Goal: Task Accomplishment & Management: Manage account settings

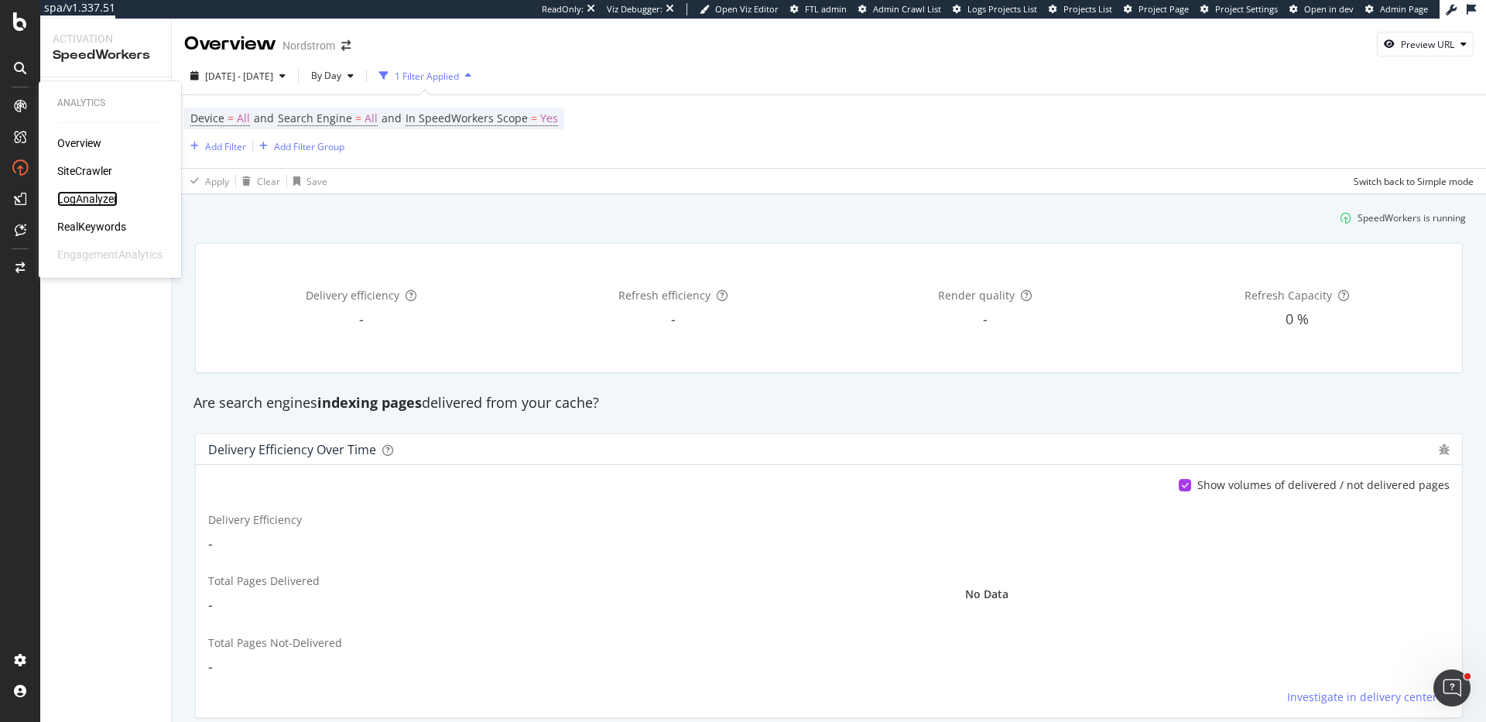
click at [87, 203] on div "LogAnalyzer" at bounding box center [87, 198] width 60 height 15
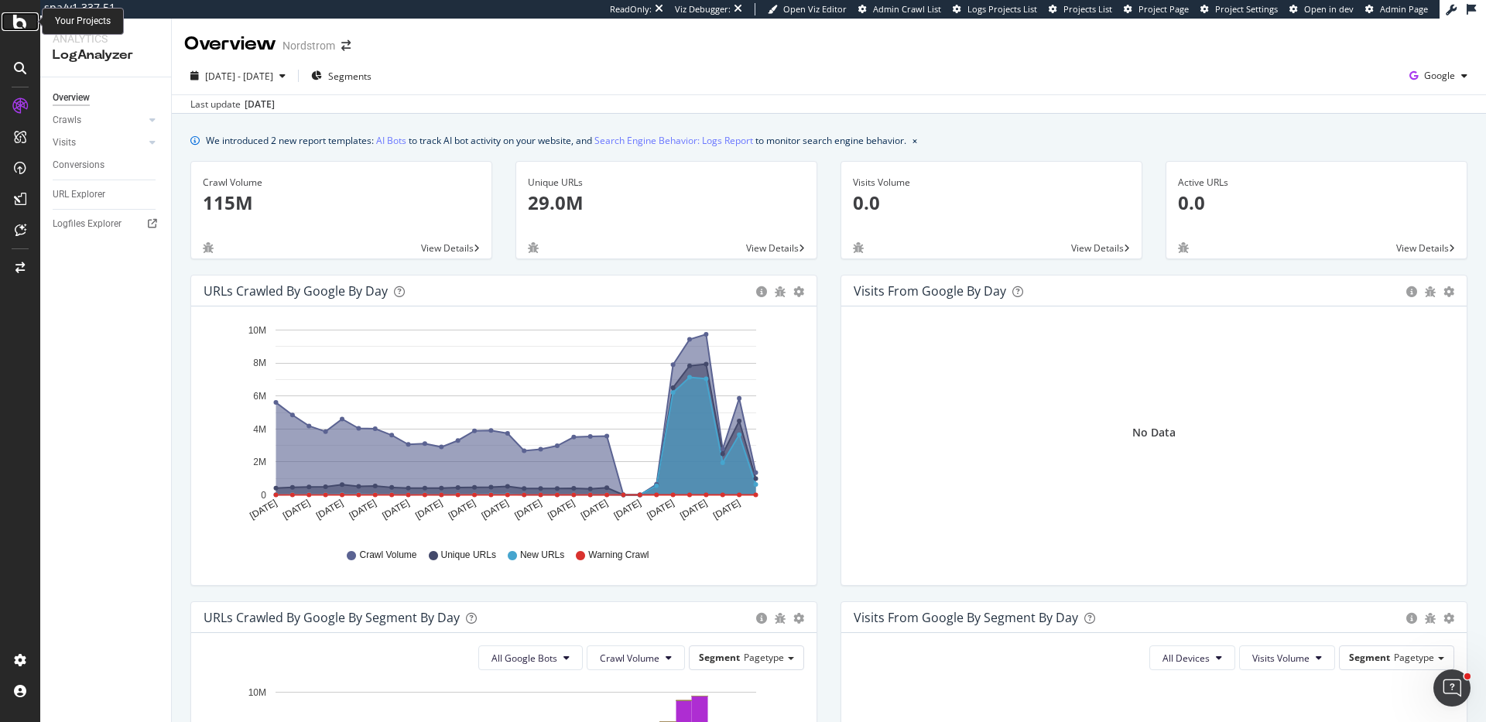
click at [22, 21] on icon at bounding box center [20, 21] width 14 height 19
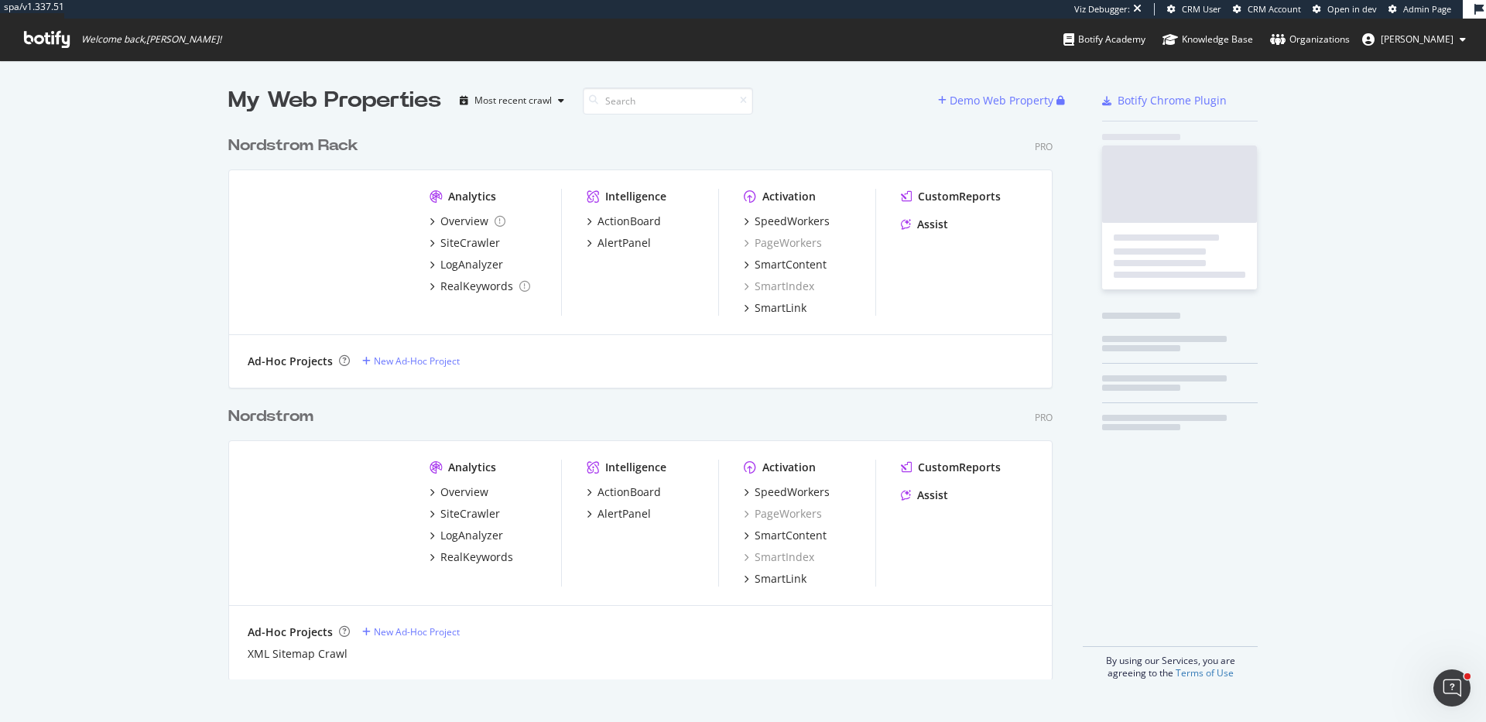
scroll to position [563, 837]
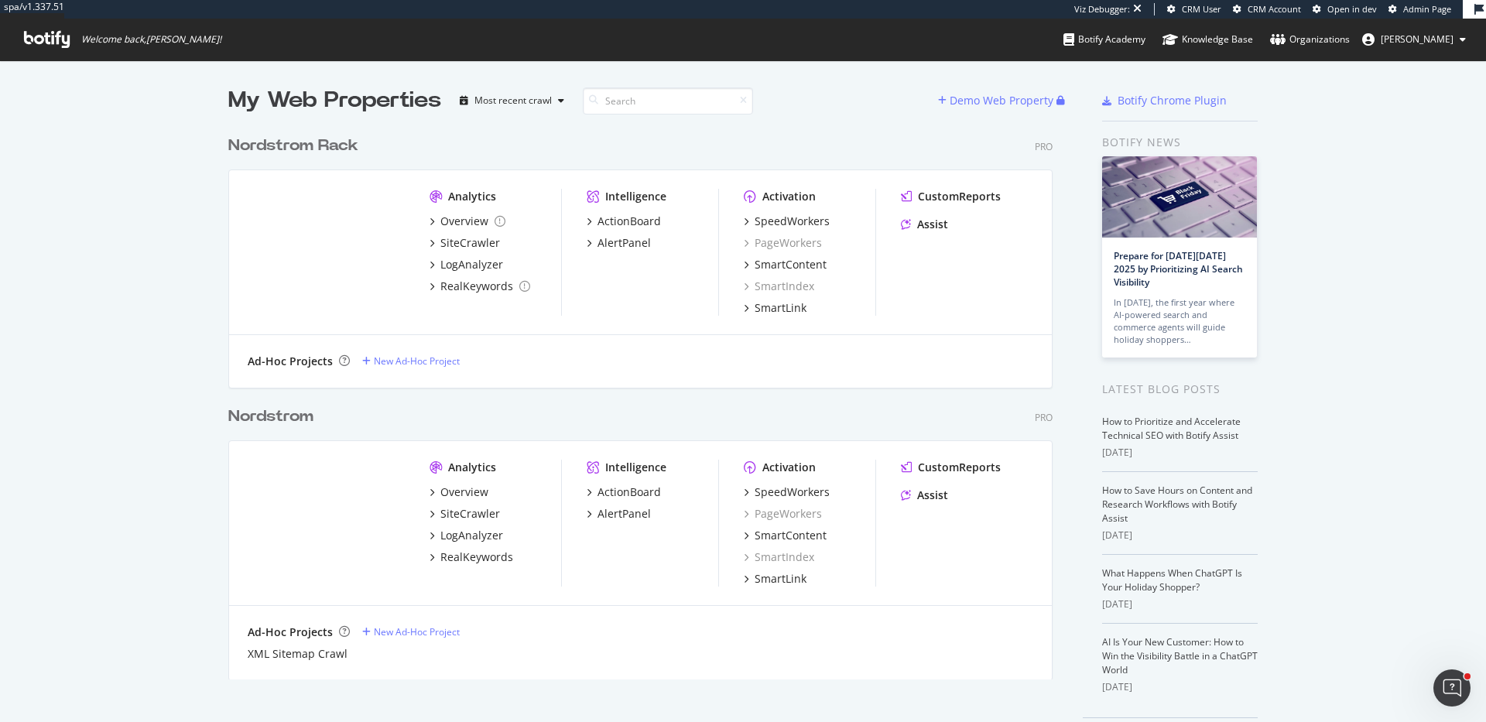
drag, startPoint x: 1461, startPoint y: 39, endPoint x: 1419, endPoint y: 52, distance: 44.3
click at [1461, 39] on icon at bounding box center [1463, 39] width 6 height 9
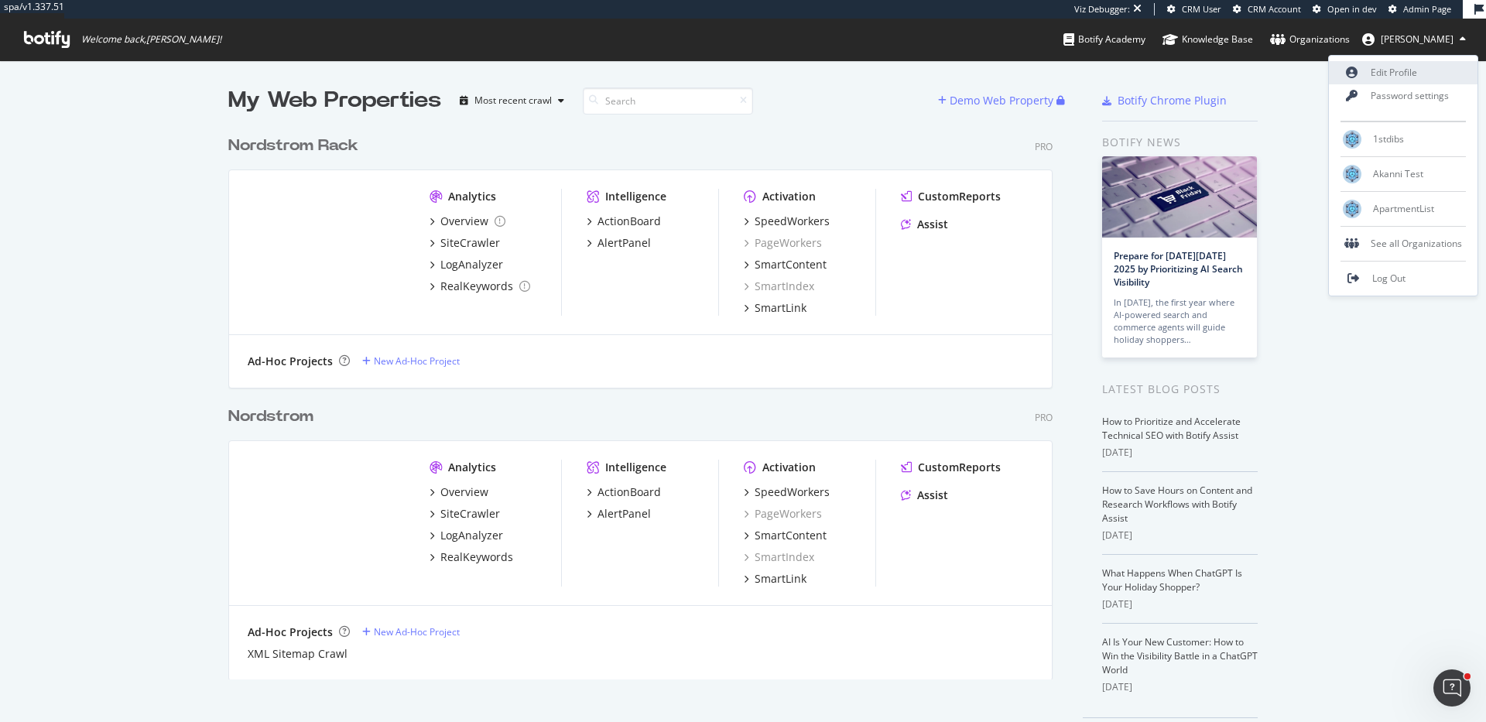
click at [1359, 70] on link "Edit Profile" at bounding box center [1403, 72] width 149 height 23
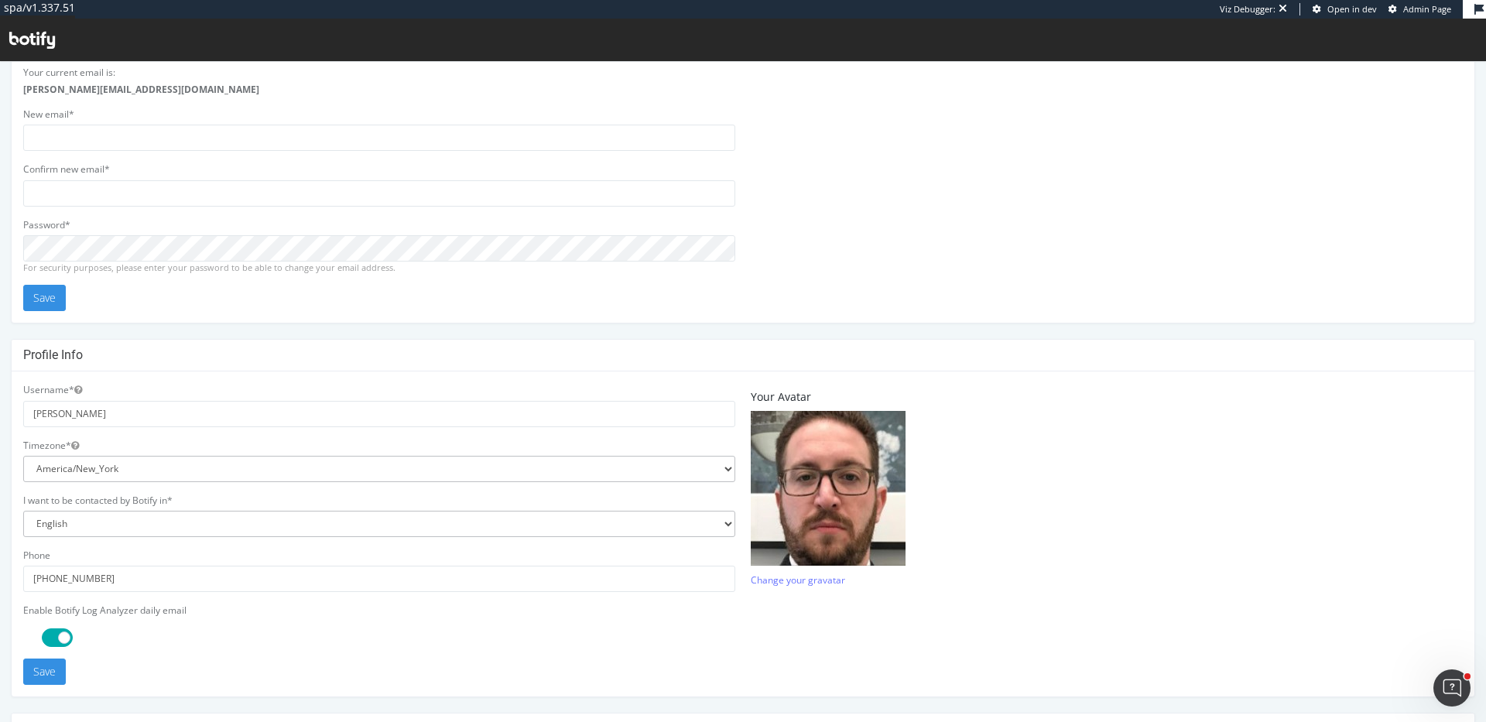
scroll to position [313, 0]
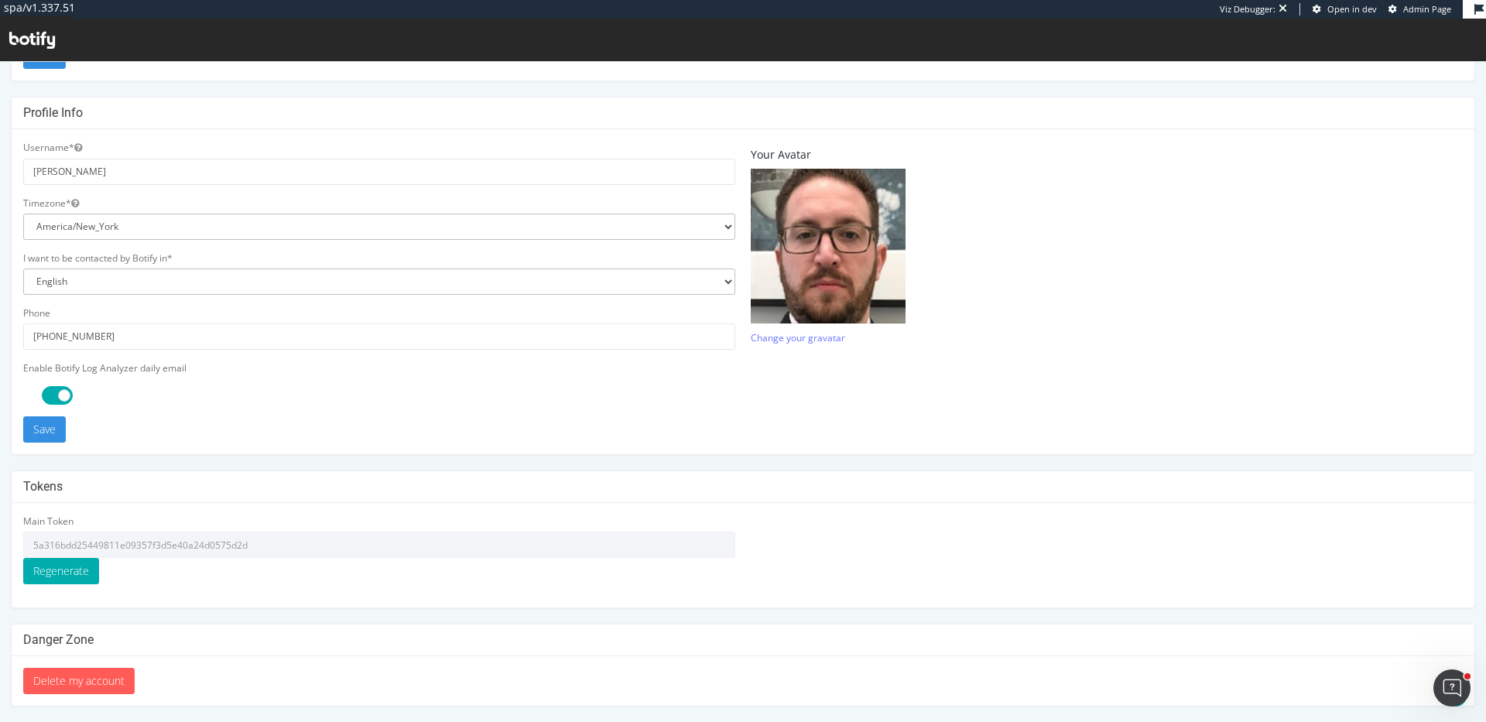
type input "ericmsheydwasser"
click at [238, 551] on input "5a316bdd25449811e09357f3d5e40a24d0575d2d" at bounding box center [379, 545] width 712 height 26
click at [41, 35] on icon at bounding box center [32, 40] width 46 height 17
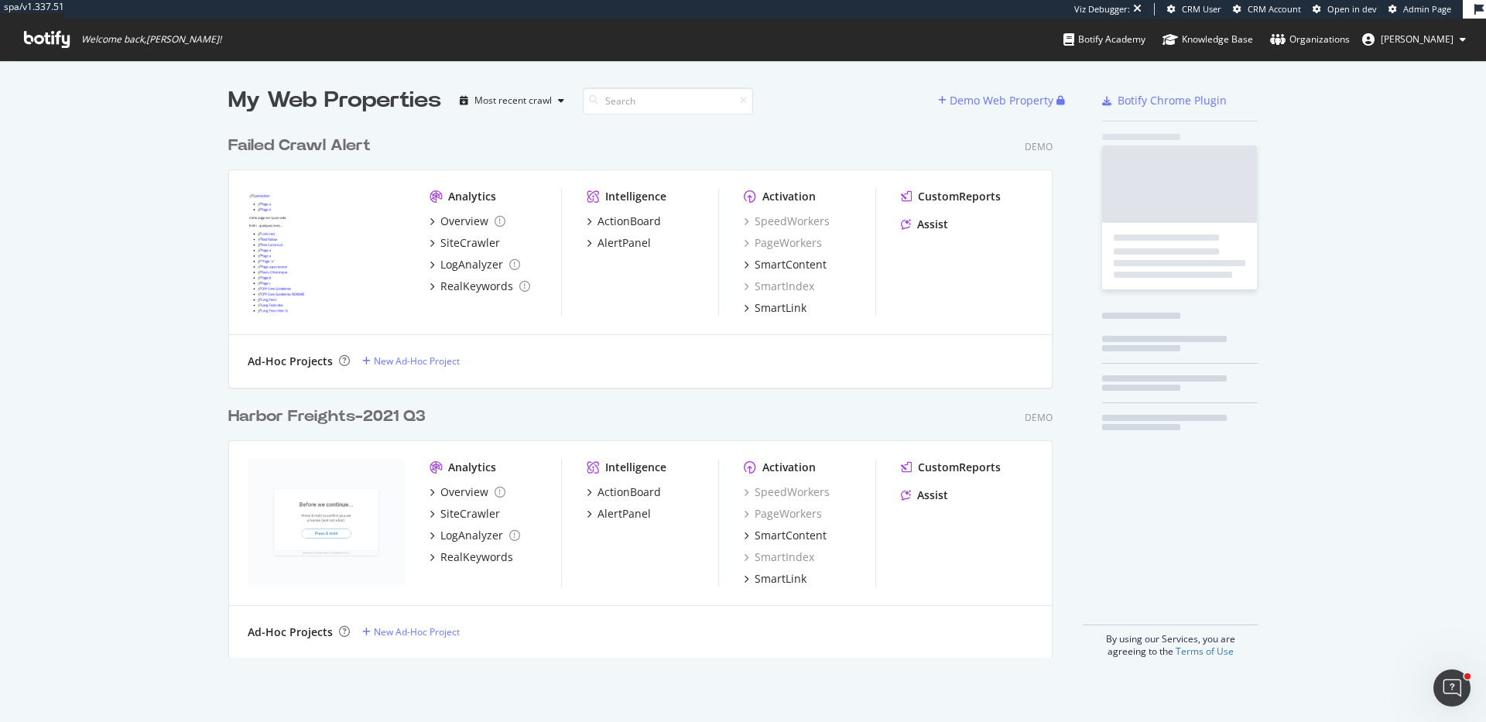
scroll to position [542, 837]
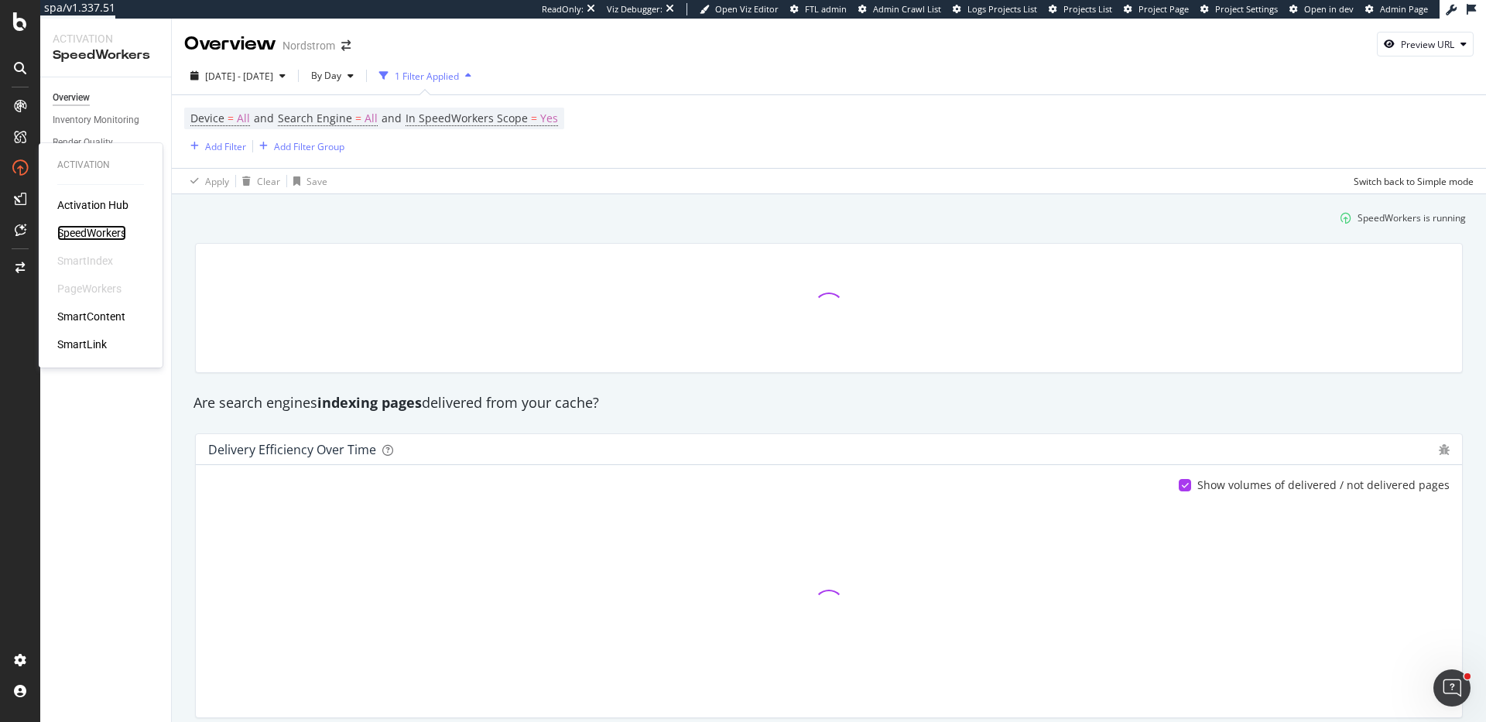
click at [97, 228] on div "SpeedWorkers" at bounding box center [91, 232] width 69 height 15
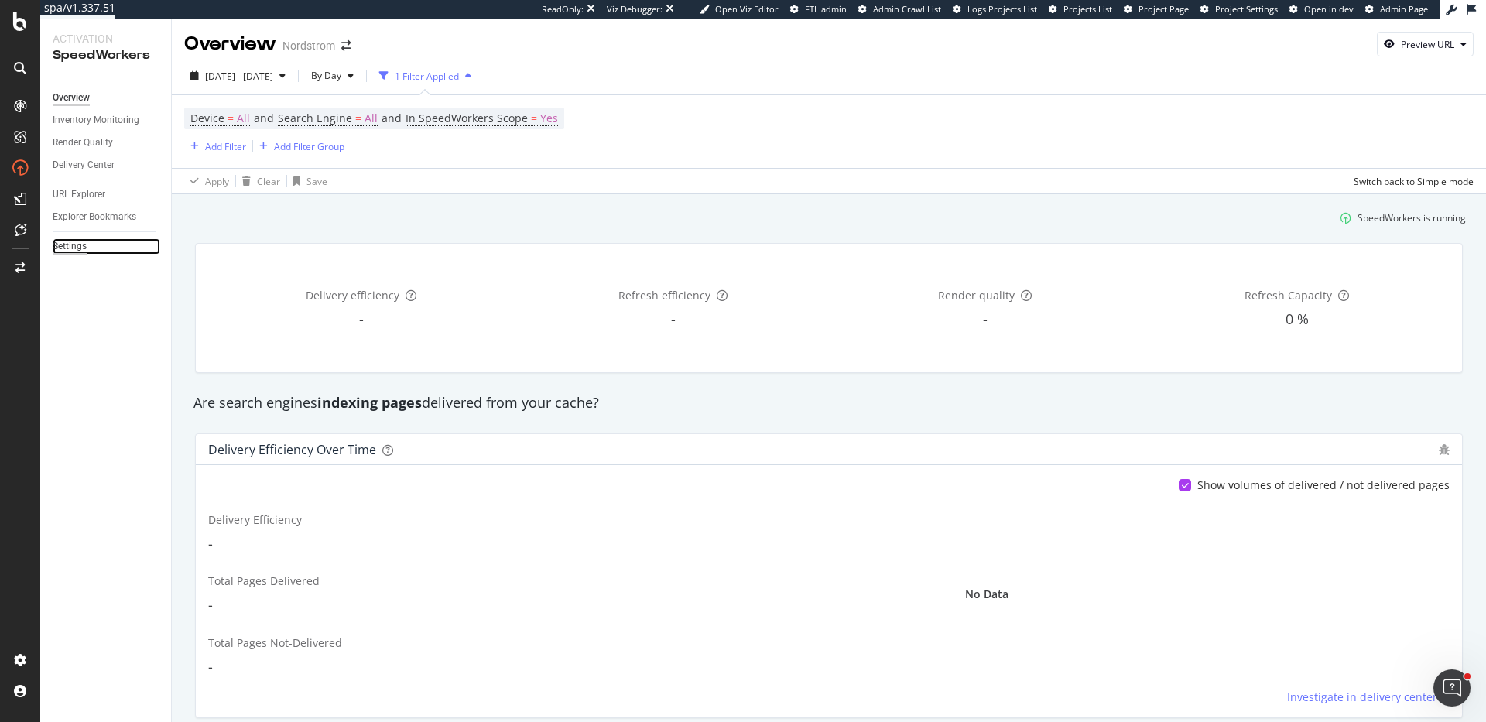
click at [71, 245] on div "Settings" at bounding box center [70, 246] width 34 height 16
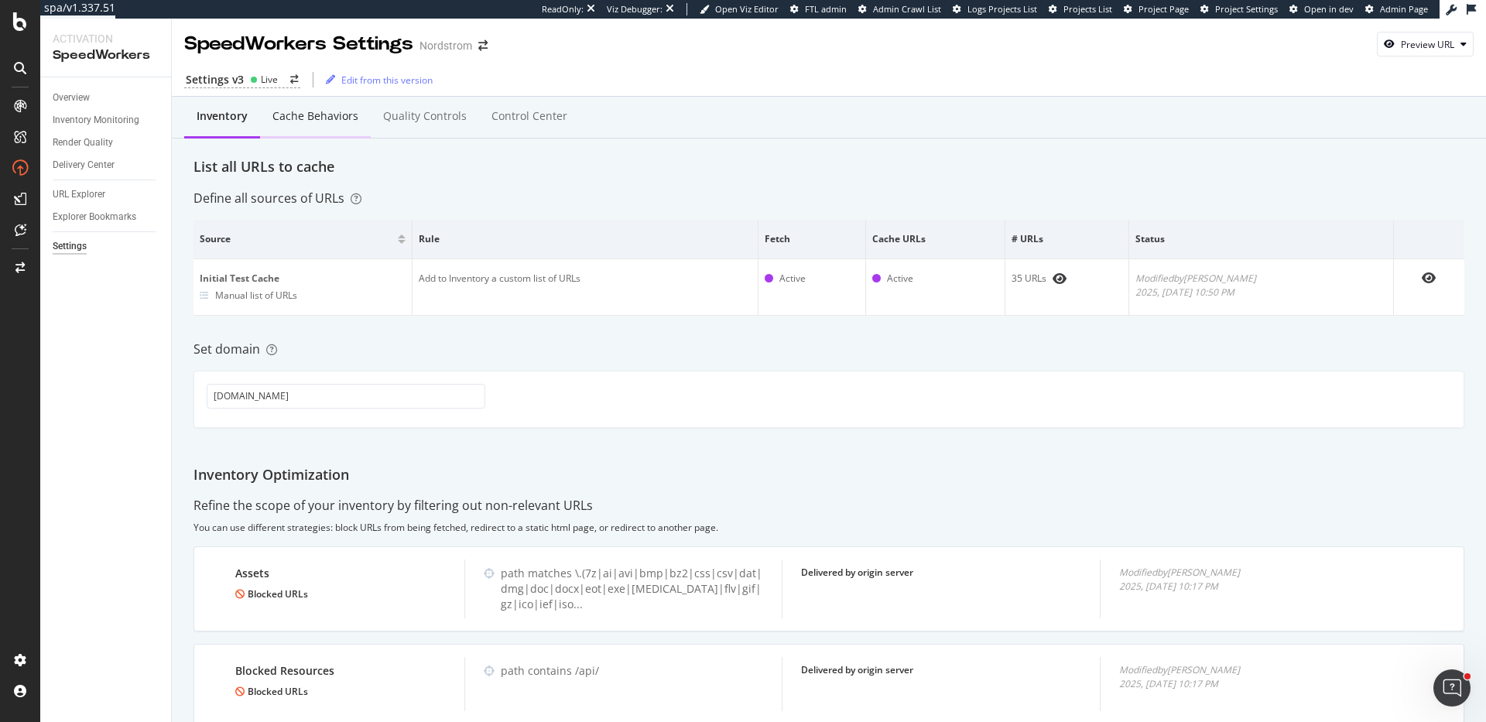
click at [316, 108] on div "Cache behaviors" at bounding box center [315, 115] width 86 height 15
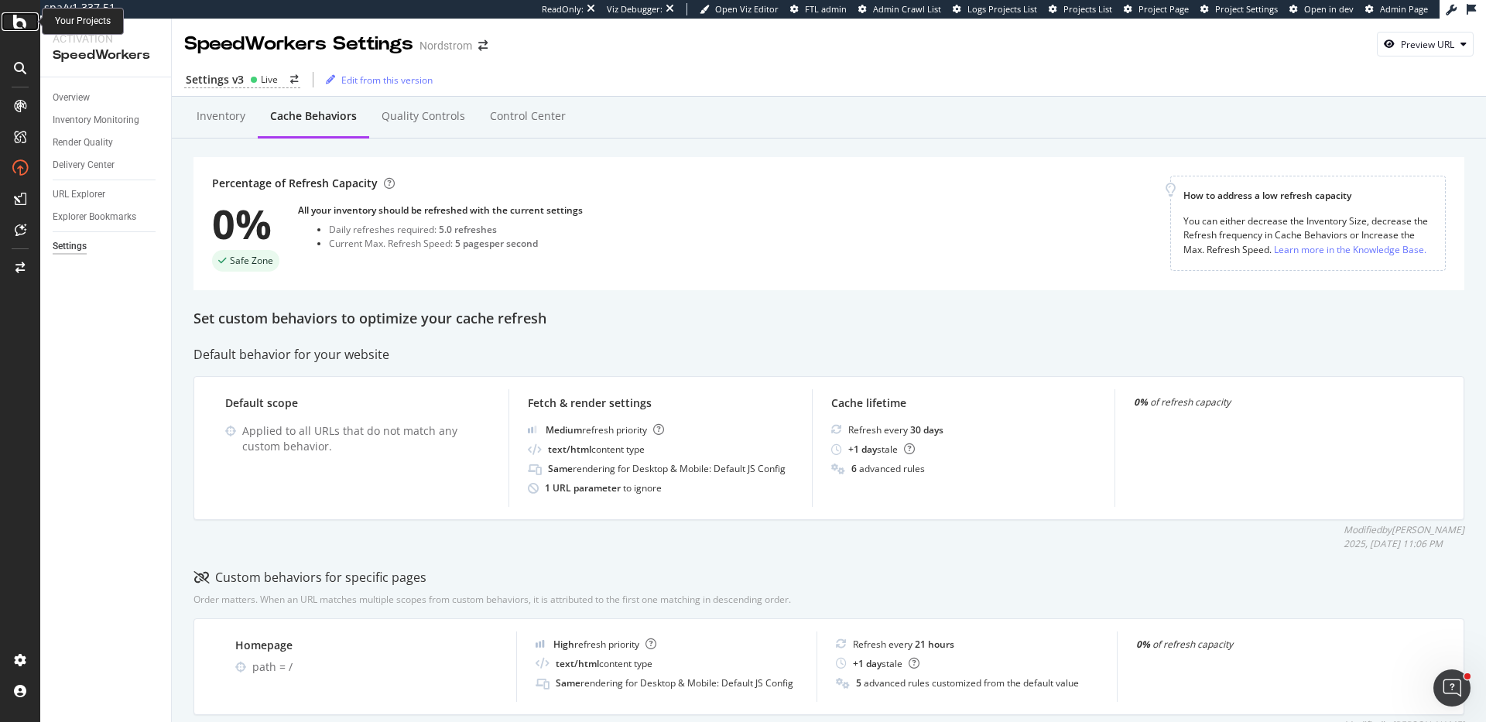
click at [19, 16] on icon at bounding box center [20, 21] width 14 height 19
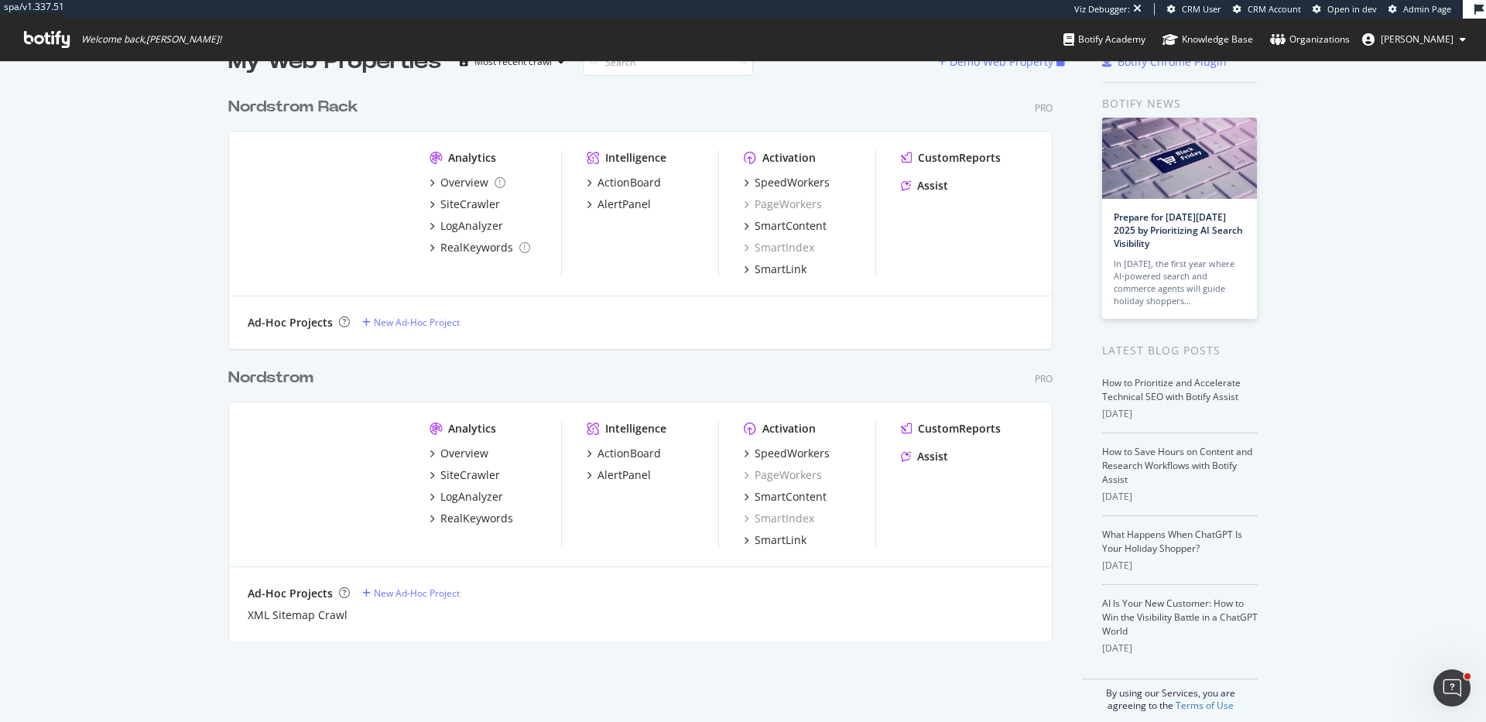
scroll to position [39, 0]
click at [794, 181] on div "SpeedWorkers" at bounding box center [792, 181] width 75 height 15
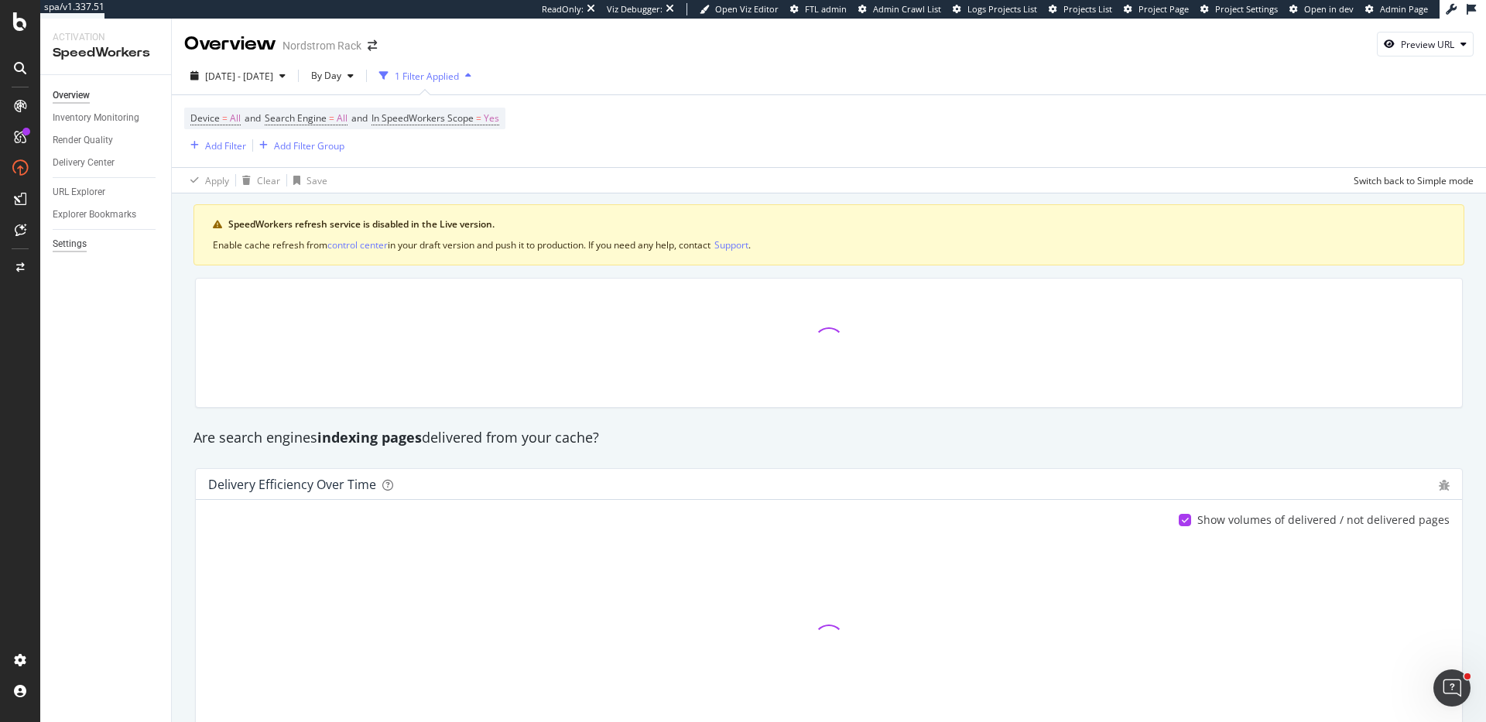
click at [78, 245] on div "Settings" at bounding box center [70, 244] width 34 height 16
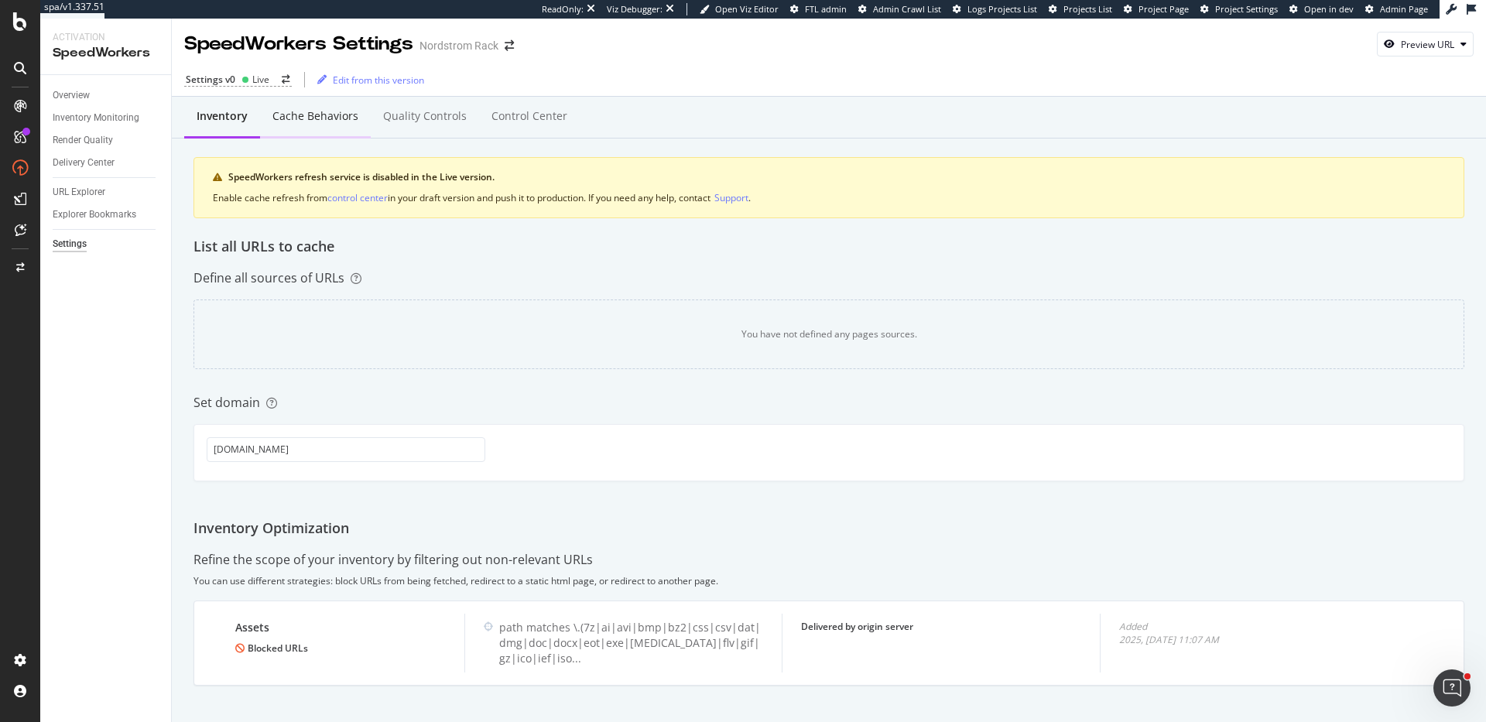
click at [331, 125] on div "Cache behaviors" at bounding box center [315, 117] width 111 height 43
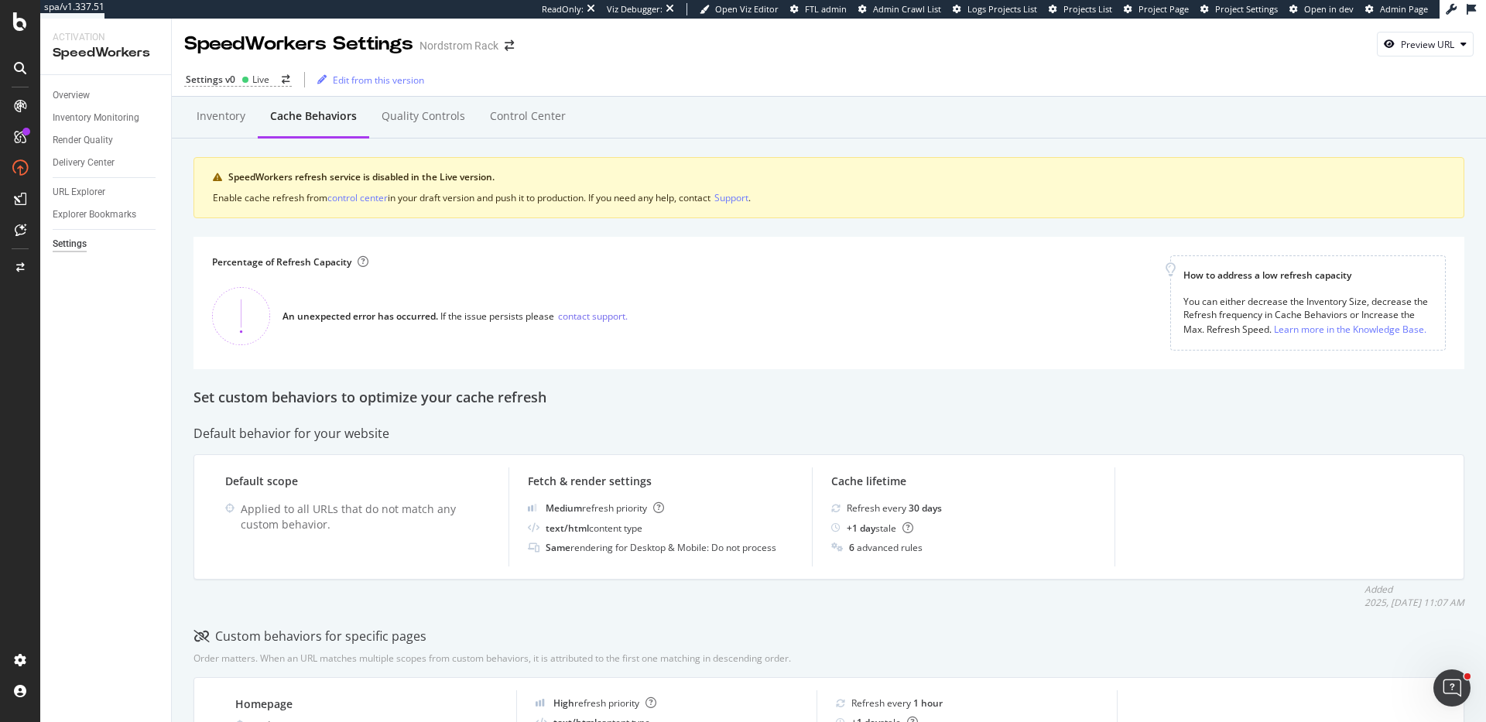
click at [241, 70] on div "Settings v0 Live Edit from this version" at bounding box center [829, 79] width 1314 height 33
click at [245, 77] on circle at bounding box center [245, 80] width 6 height 6
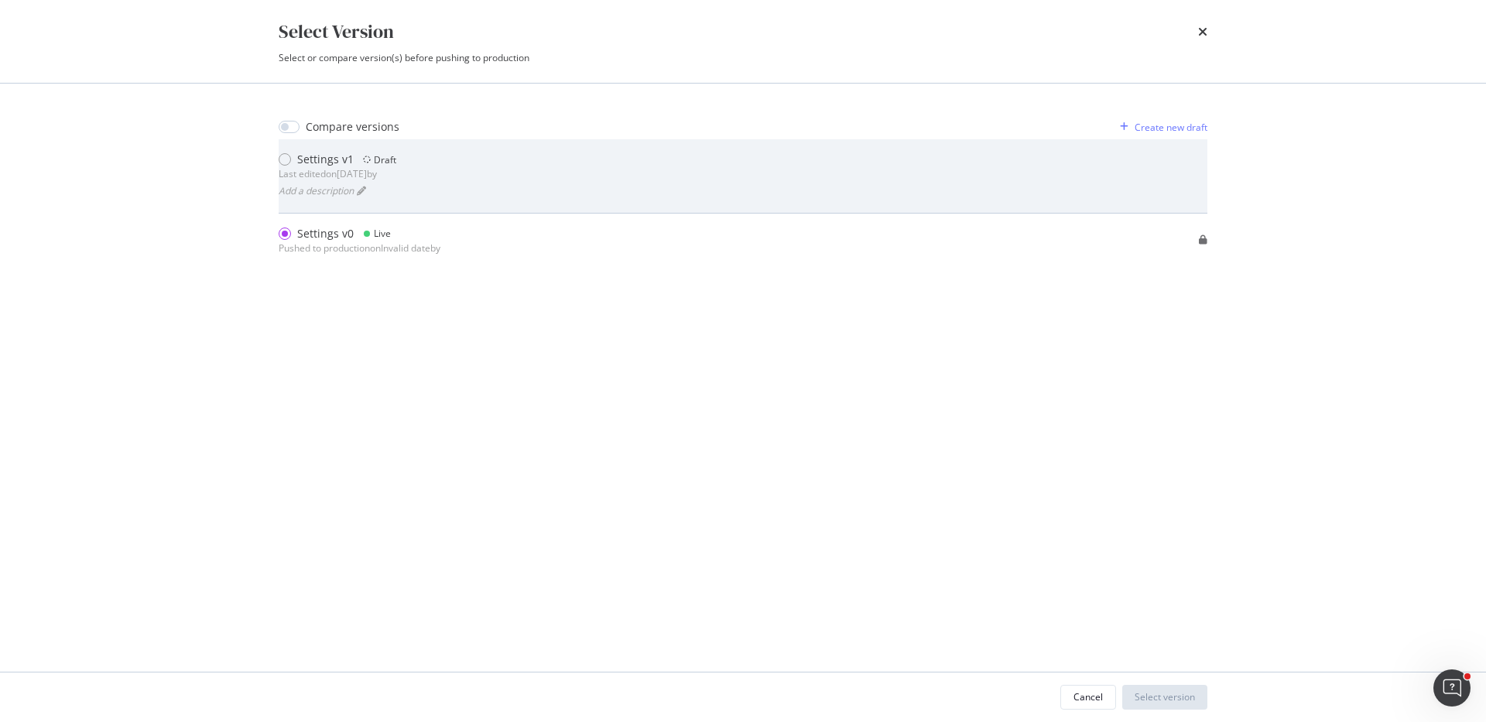
click at [424, 171] on div "Settings v1 Draft Last edited on 2025 Oct 1st by Add a description" at bounding box center [743, 176] width 929 height 48
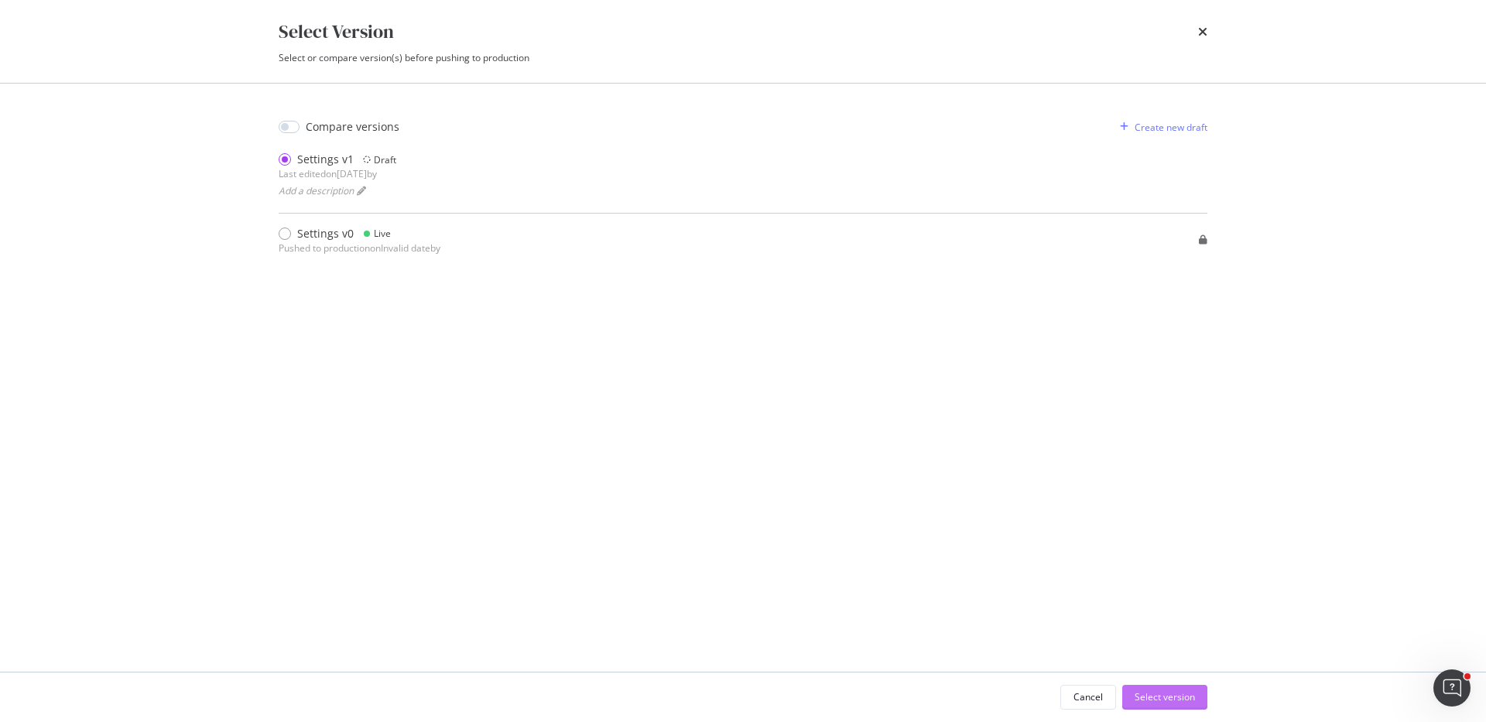
click at [1175, 701] on div "Select version" at bounding box center [1165, 696] width 60 height 13
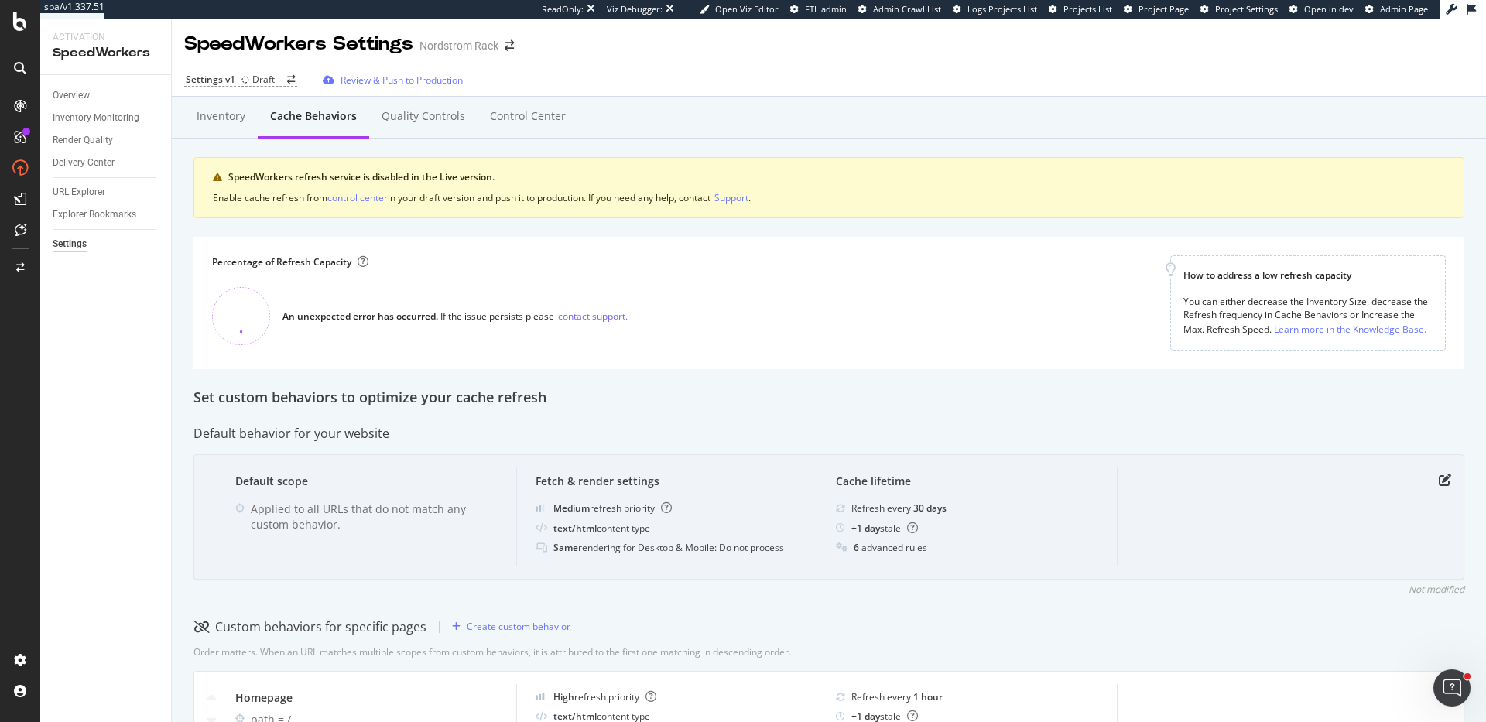
scroll to position [98, 0]
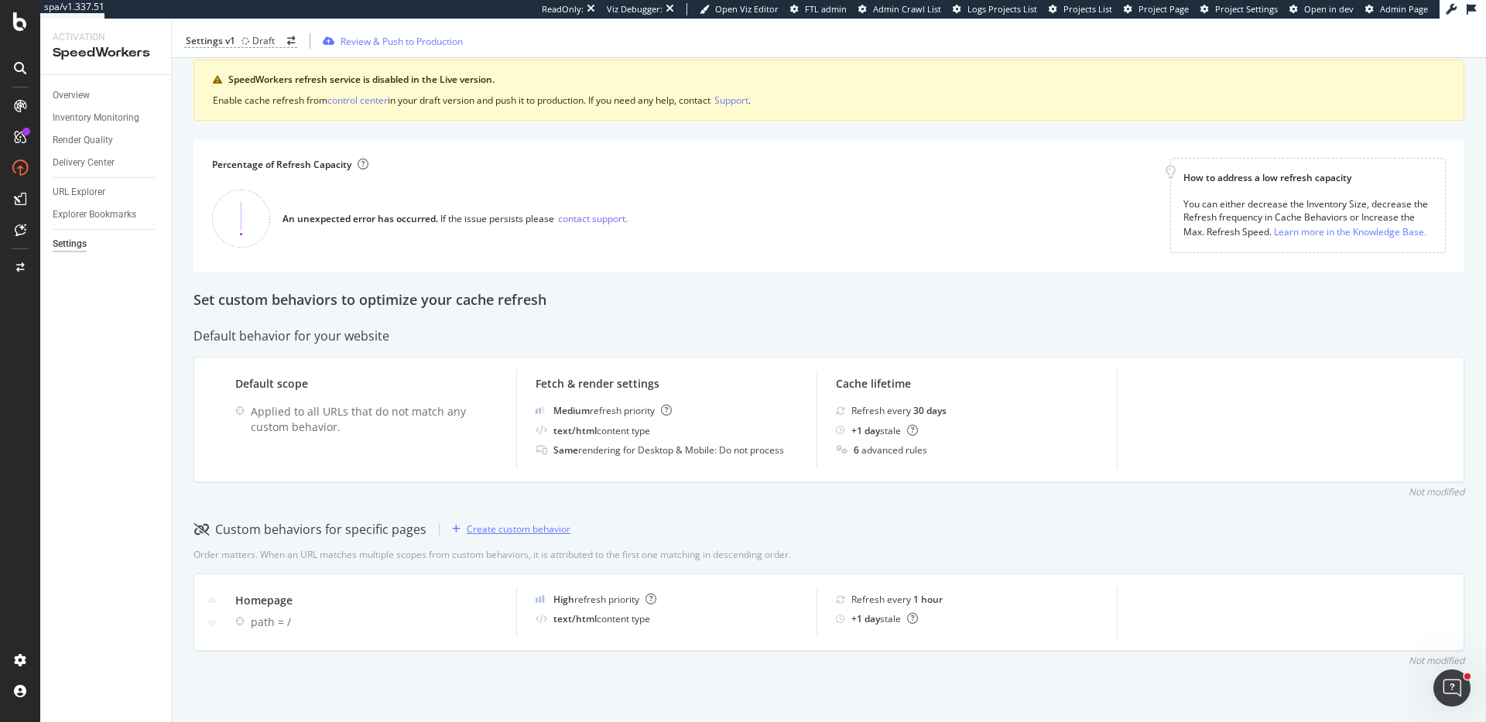
click at [507, 534] on div "Create custom behavior" at bounding box center [519, 528] width 104 height 13
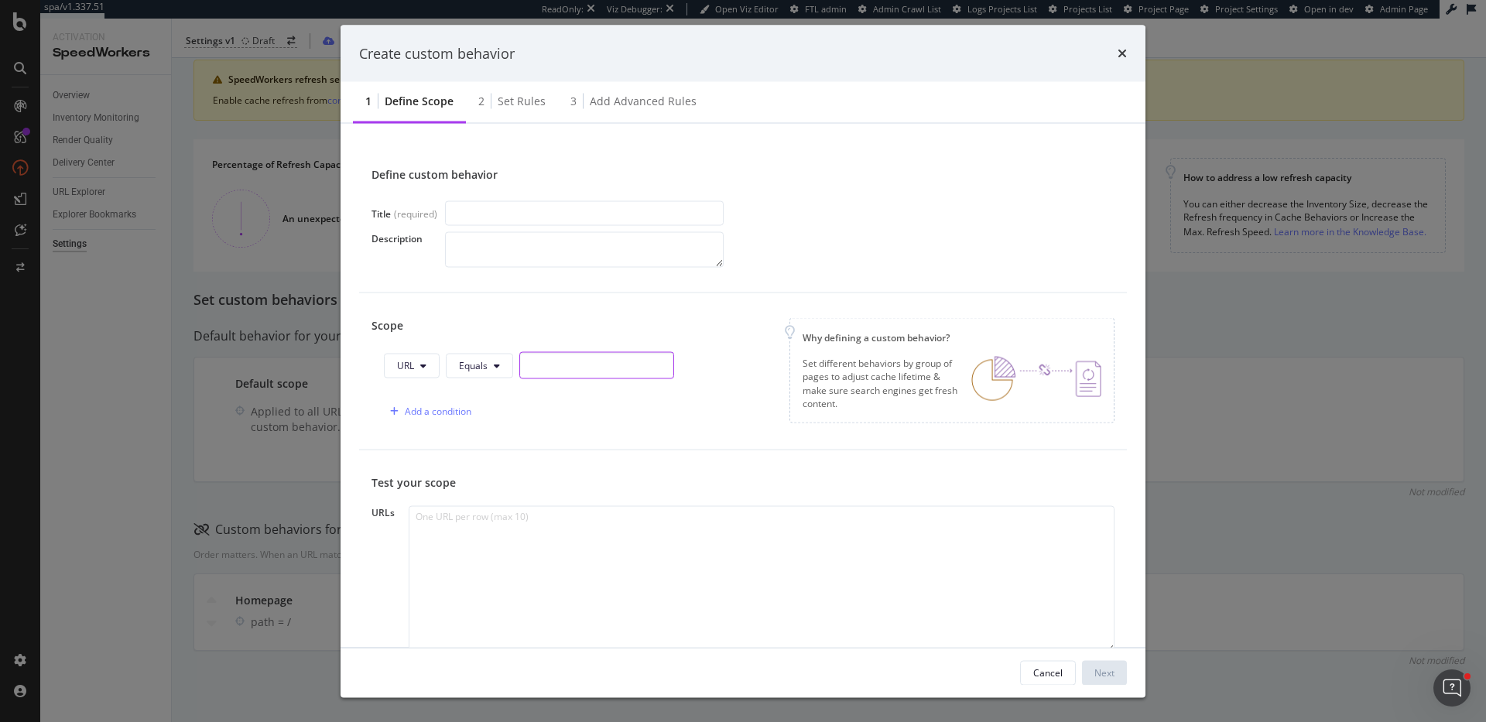
click at [558, 375] on input "modal" at bounding box center [596, 365] width 155 height 27
click at [524, 95] on div "Set rules" at bounding box center [522, 101] width 48 height 15
click at [1123, 43] on div "times" at bounding box center [1122, 53] width 9 height 20
